Goal: Task Accomplishment & Management: Manage account settings

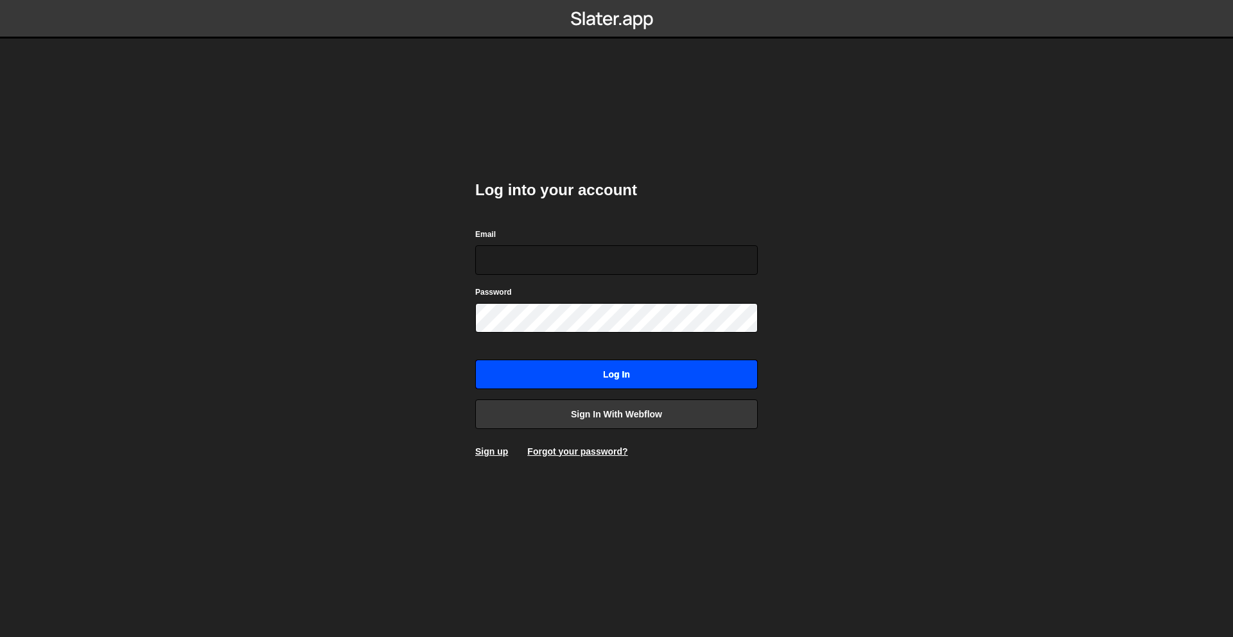
type input "[PERSON_NAME][EMAIL_ADDRESS][DOMAIN_NAME]"
click at [674, 369] on input "Log in" at bounding box center [616, 375] width 283 height 30
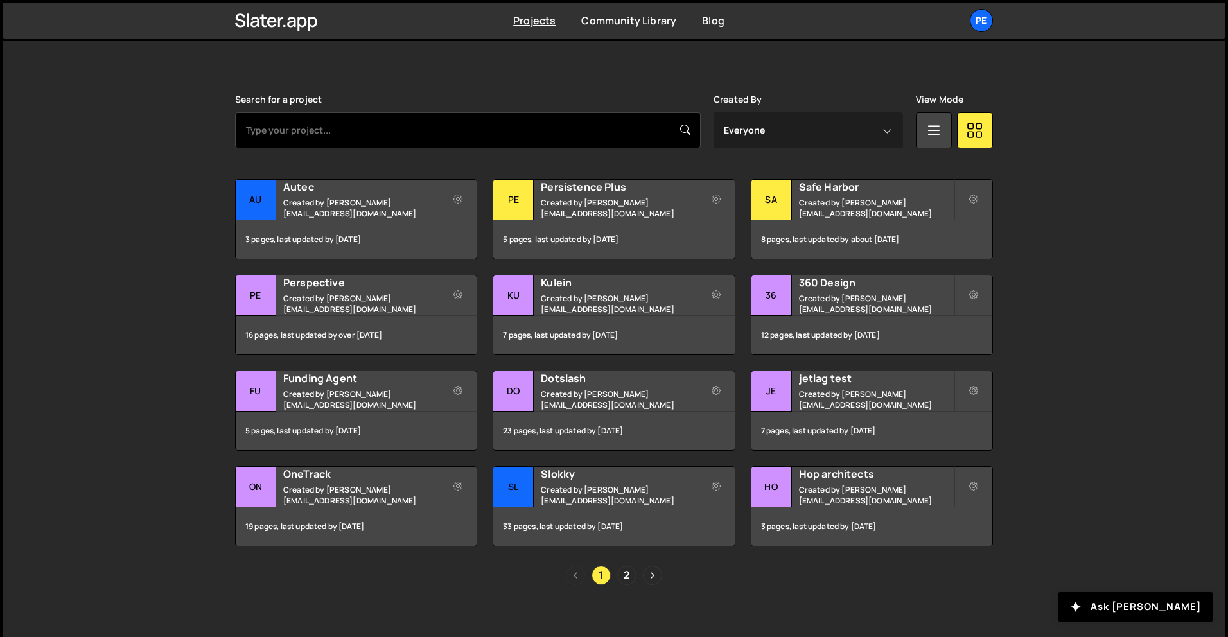
scroll to position [330, 0]
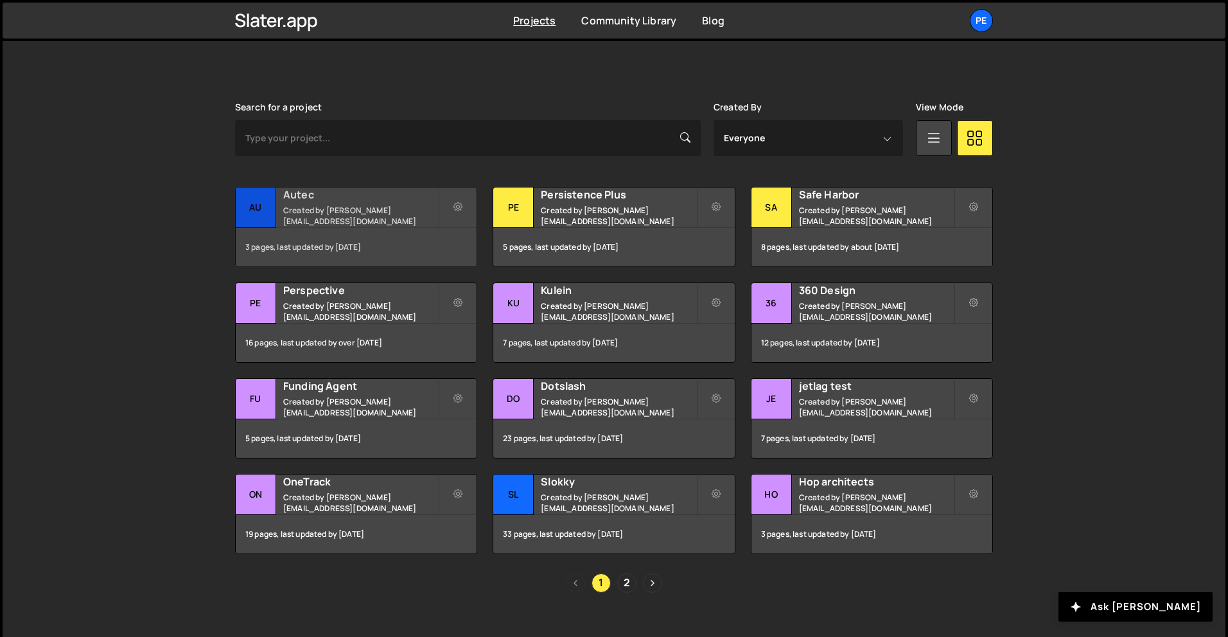
click at [383, 215] on small "Created by [PERSON_NAME][EMAIL_ADDRESS][DOMAIN_NAME]" at bounding box center [360, 216] width 155 height 22
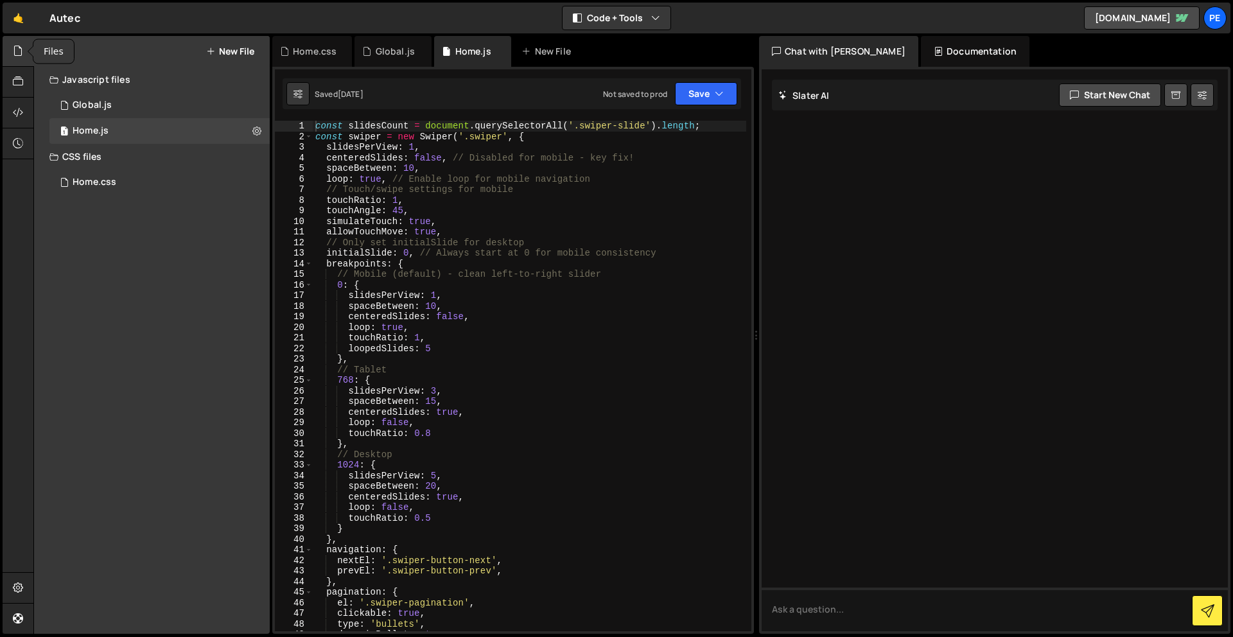
click at [8, 50] on div at bounding box center [18, 51] width 31 height 31
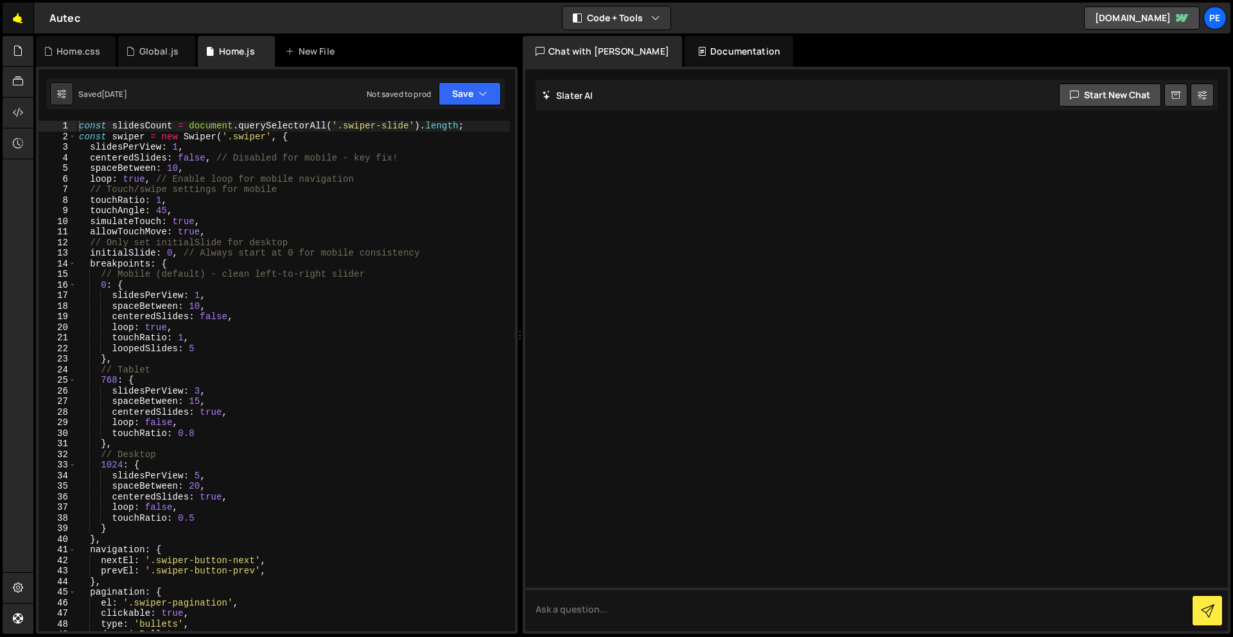
click at [24, 11] on link "🤙" at bounding box center [18, 18] width 31 height 31
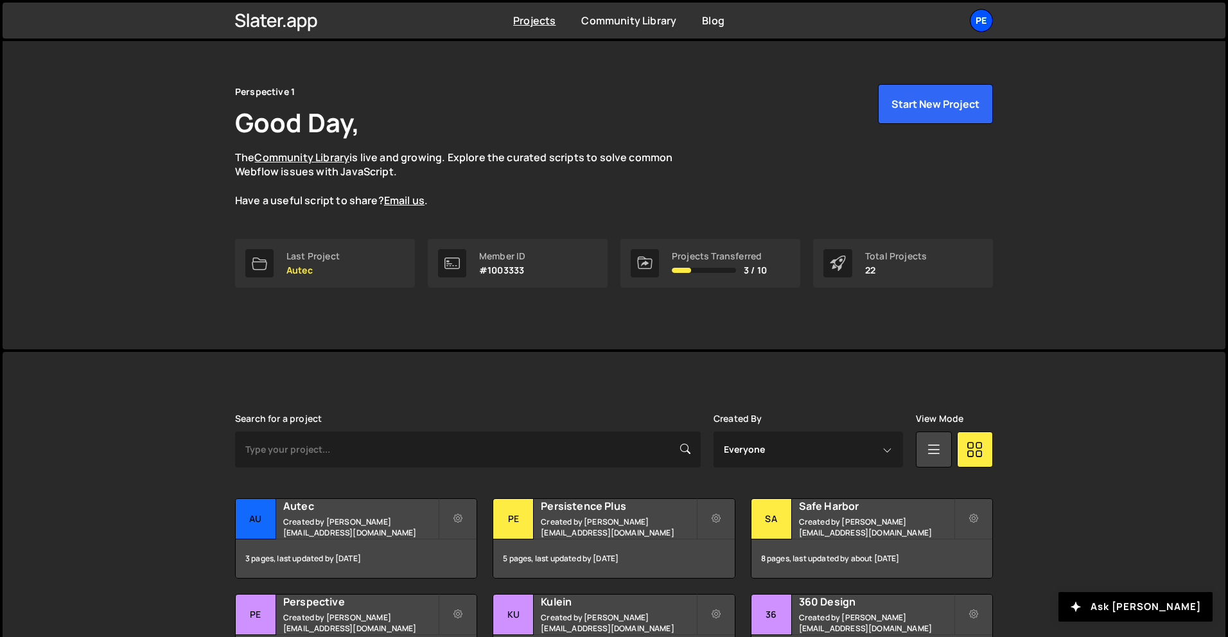
click at [987, 15] on div "Pe" at bounding box center [981, 20] width 23 height 23
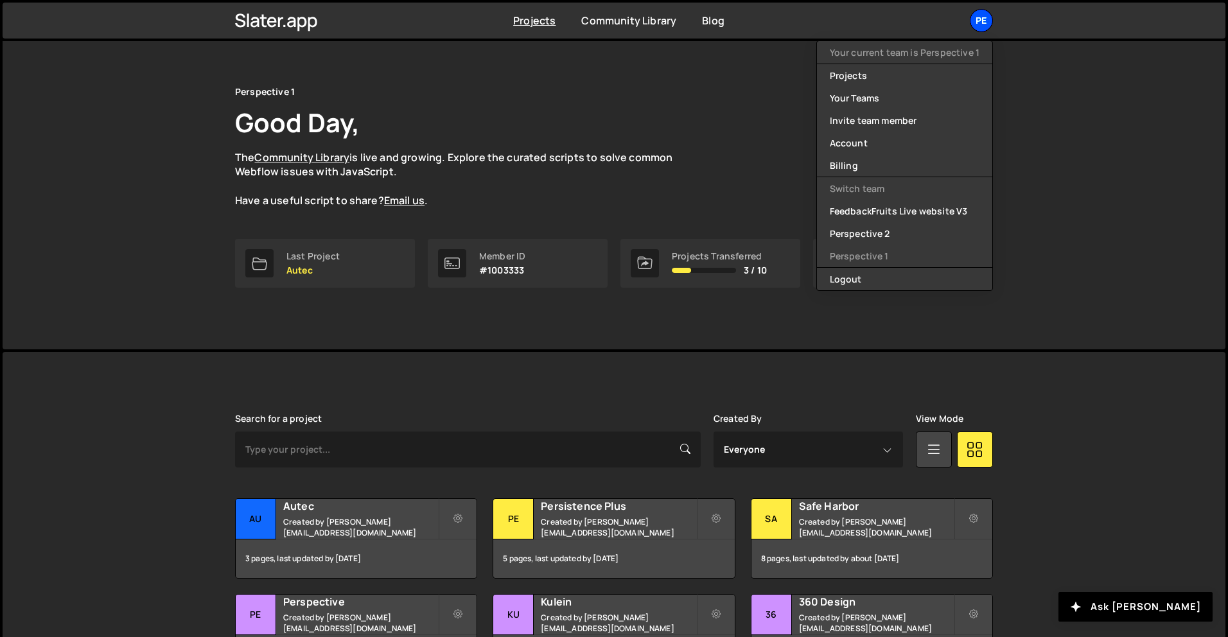
scroll to position [10, 0]
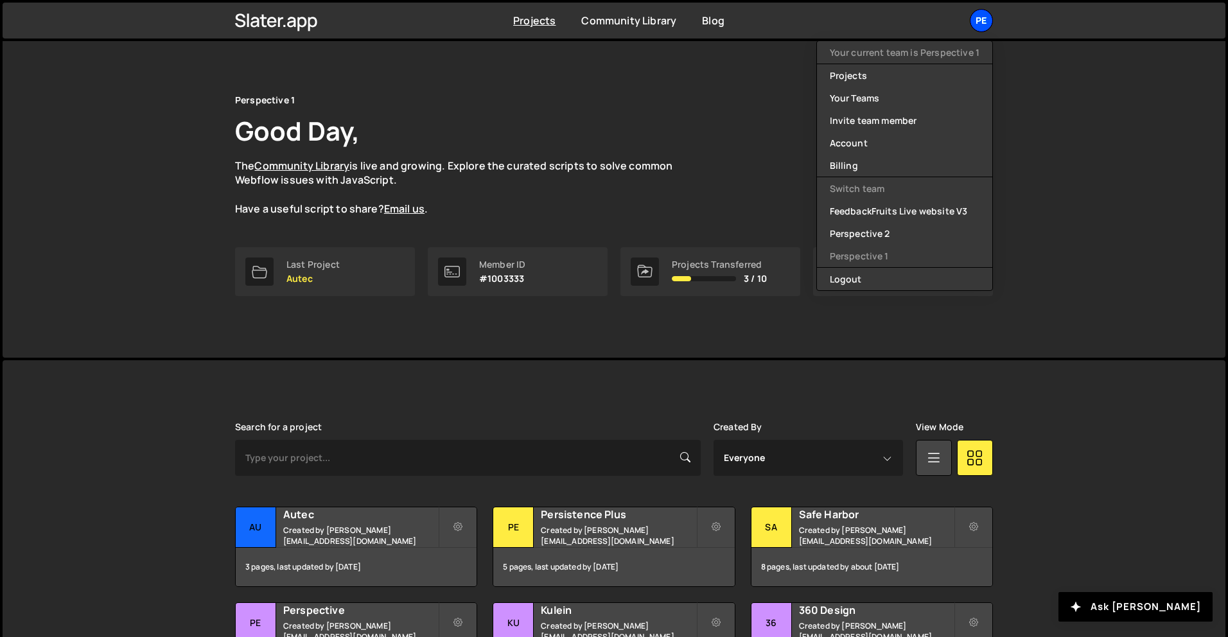
click at [987, 15] on div "Pe" at bounding box center [981, 20] width 23 height 23
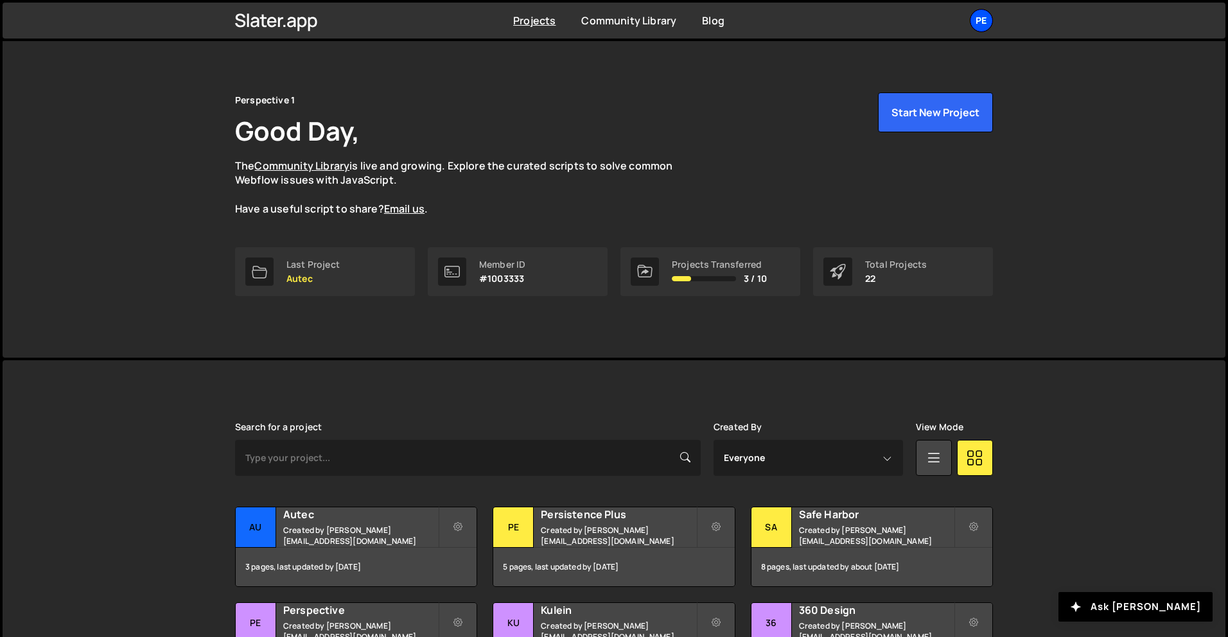
click at [987, 15] on div "Pe" at bounding box center [981, 20] width 23 height 23
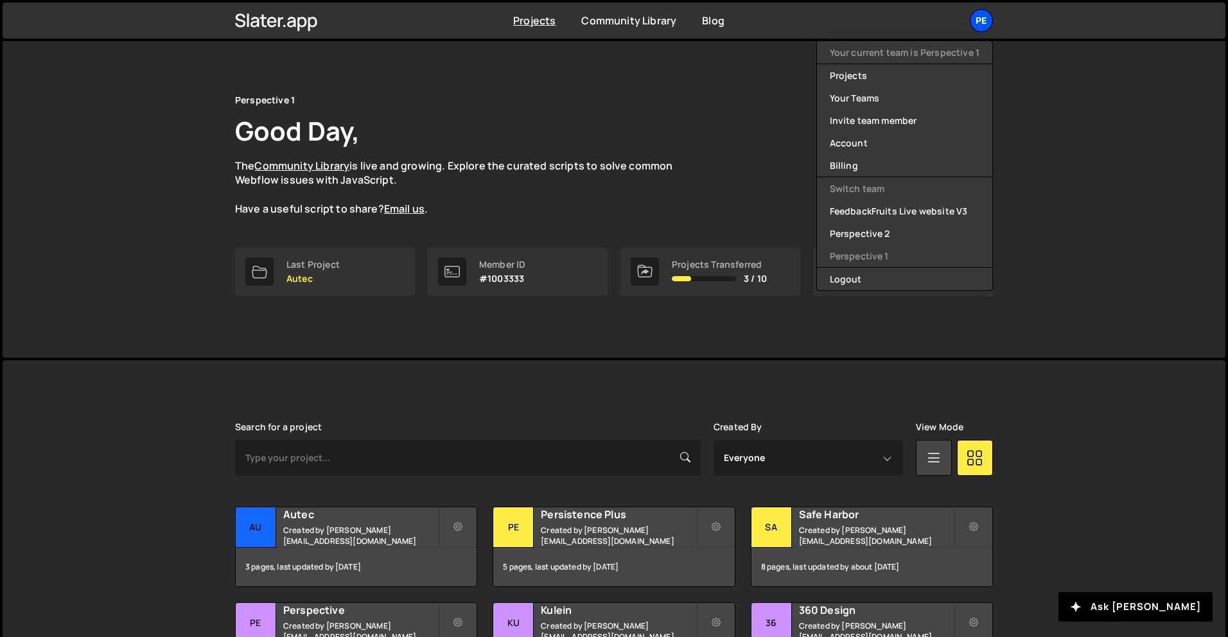
click at [987, 15] on div "Pe" at bounding box center [981, 20] width 23 height 23
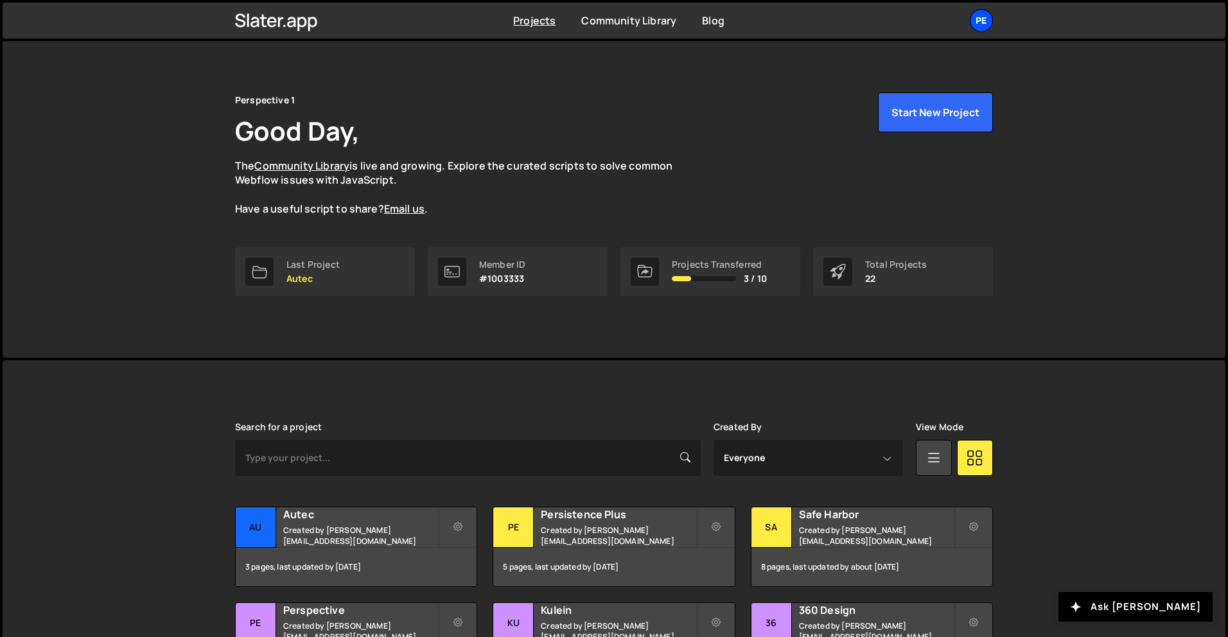
click at [977, 24] on div "Pe" at bounding box center [981, 20] width 23 height 23
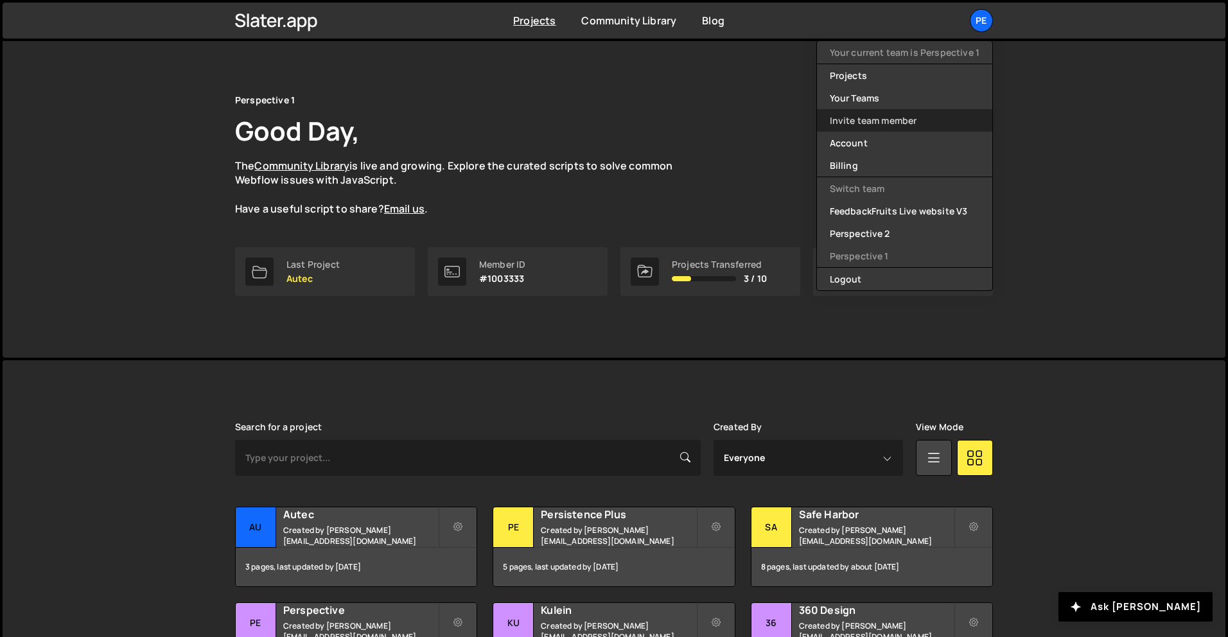
click at [902, 125] on link "Invite team member" at bounding box center [904, 120] width 175 height 22
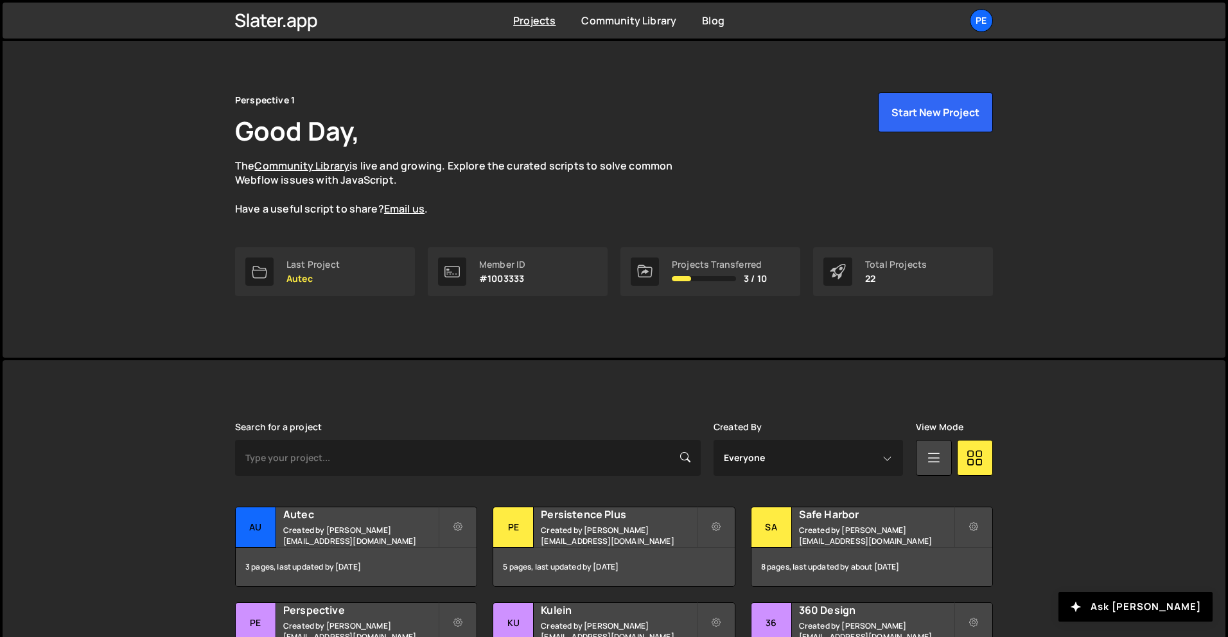
click at [566, 190] on p "The Community Library is live and growing. Explore the curated scripts to solve…" at bounding box center [466, 188] width 463 height 58
click at [296, 23] on icon at bounding box center [276, 21] width 83 height 22
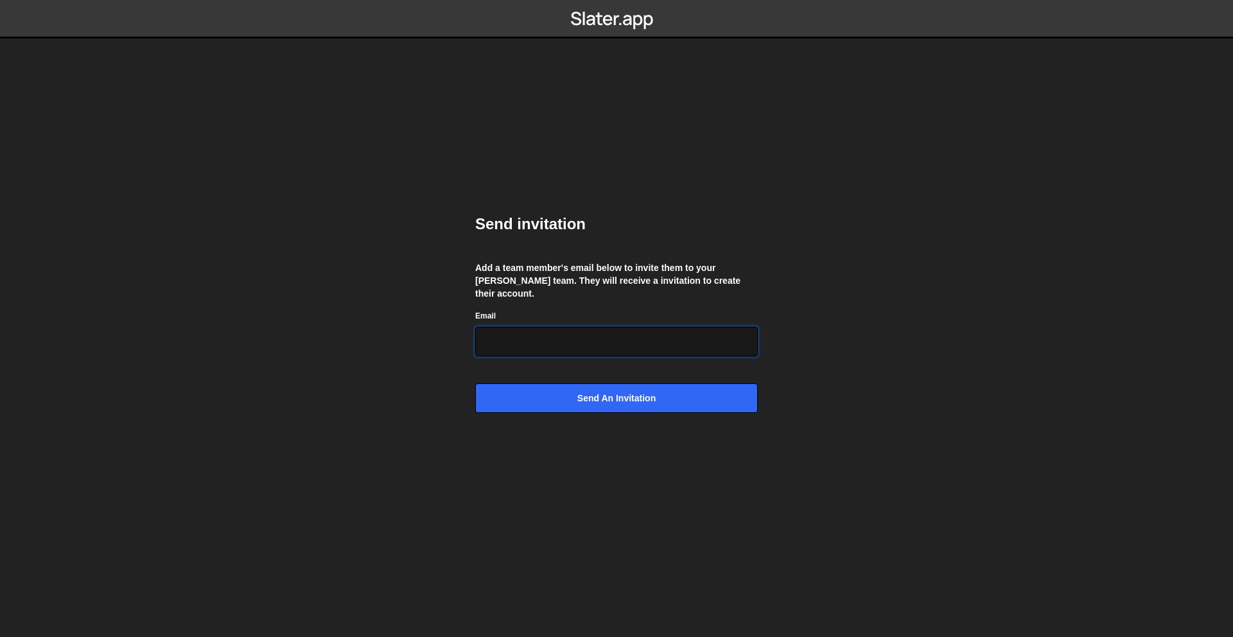
click at [628, 339] on input "Email" at bounding box center [616, 342] width 283 height 30
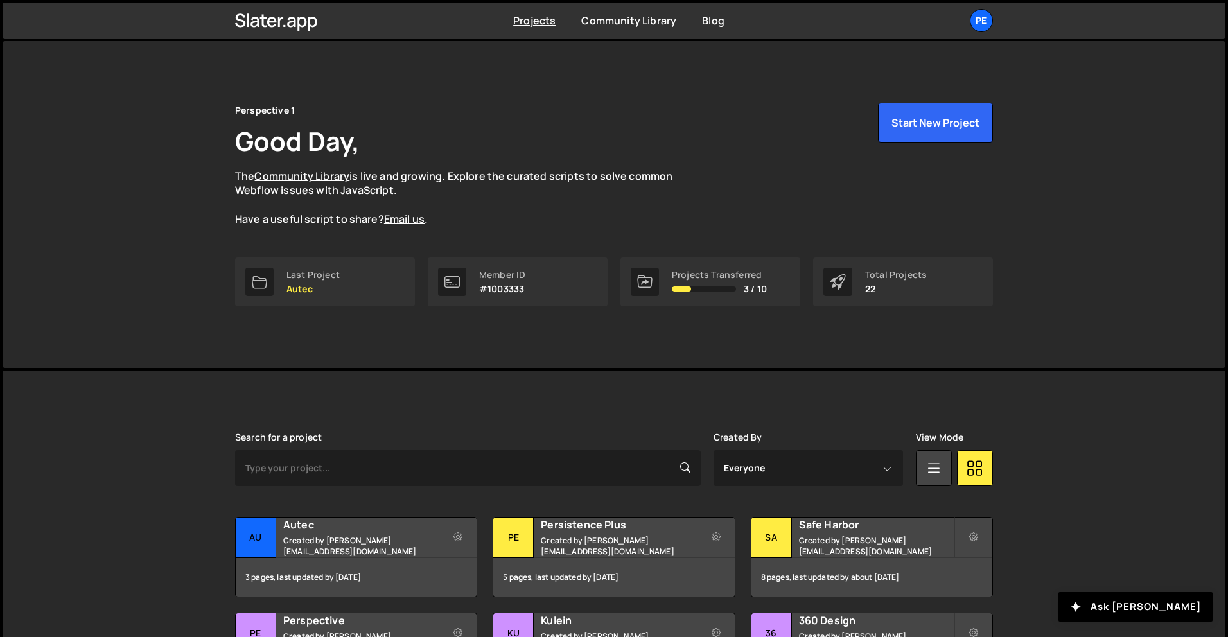
click at [960, 17] on ul "Pe Your current team is Perspective 1 Projects Your Teams Invite team member Ac…" at bounding box center [952, 20] width 84 height 23
click at [976, 18] on div "Pe" at bounding box center [981, 20] width 23 height 23
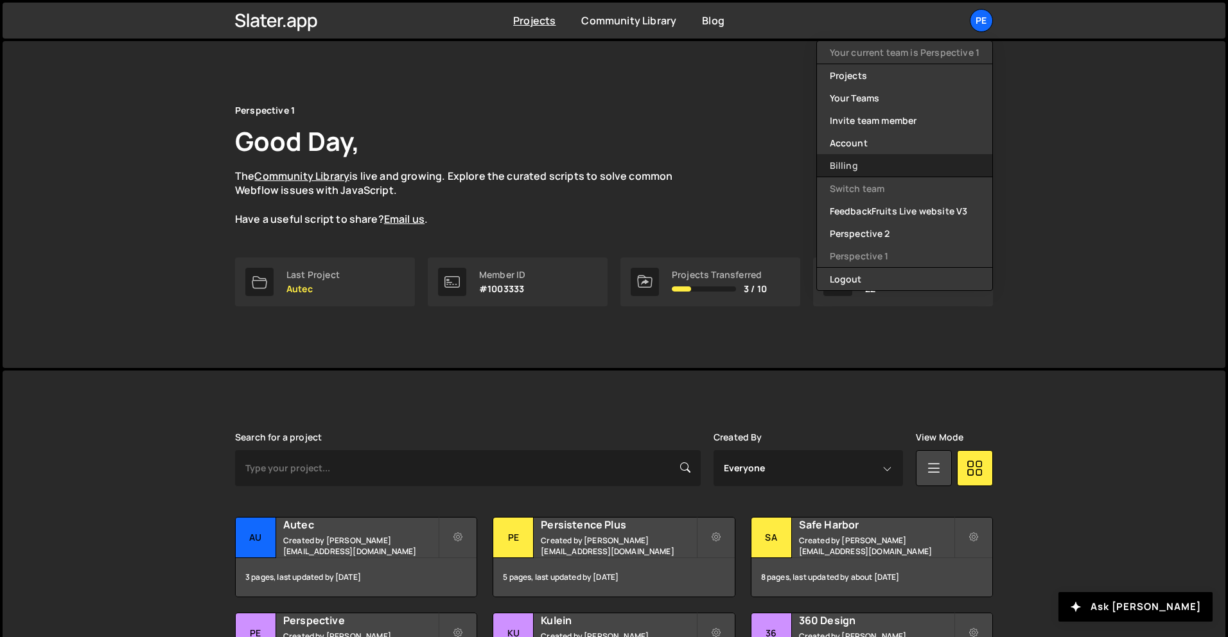
click at [856, 160] on link "Billing" at bounding box center [904, 165] width 175 height 22
